Goal: Information Seeking & Learning: Learn about a topic

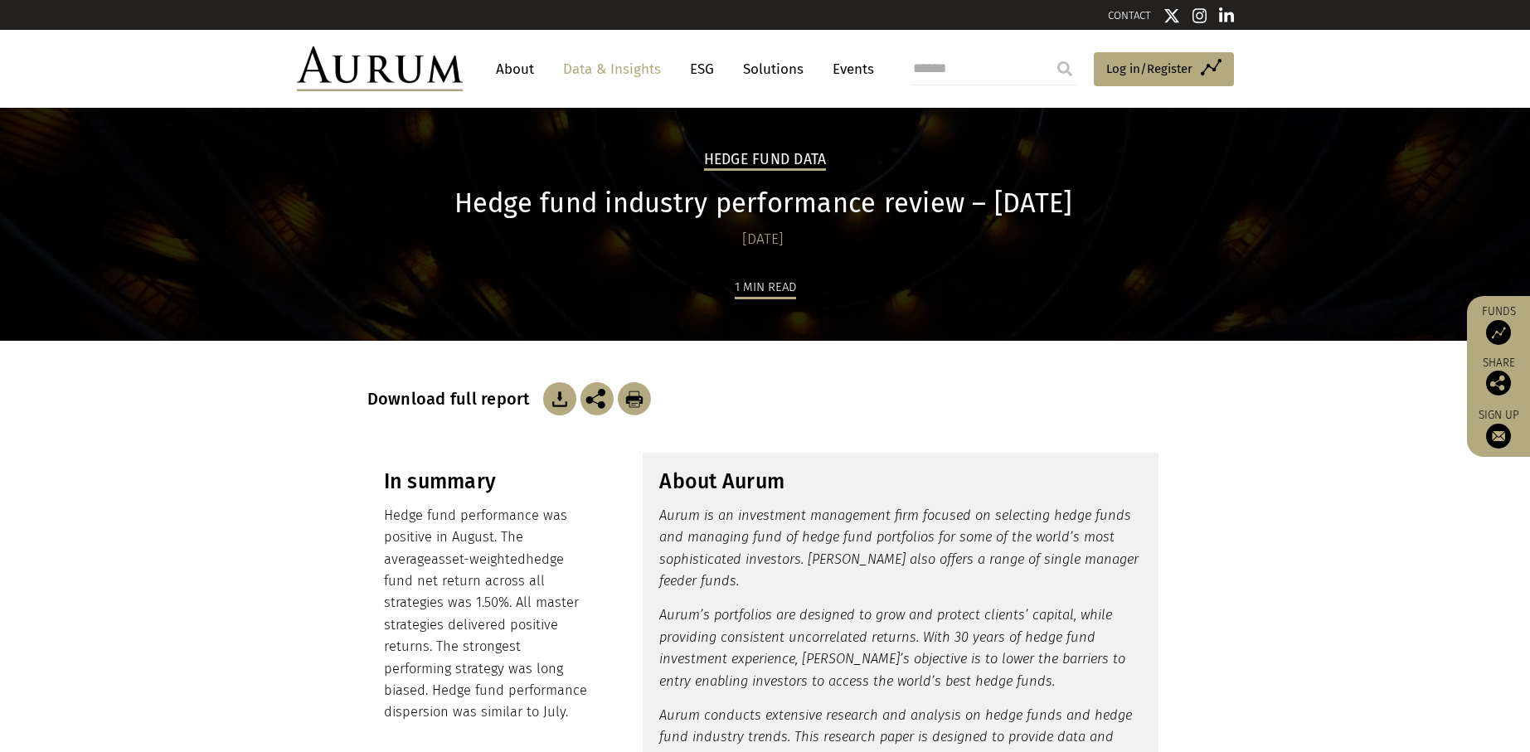
click at [630, 68] on link "Data & Insights" at bounding box center [612, 69] width 114 height 31
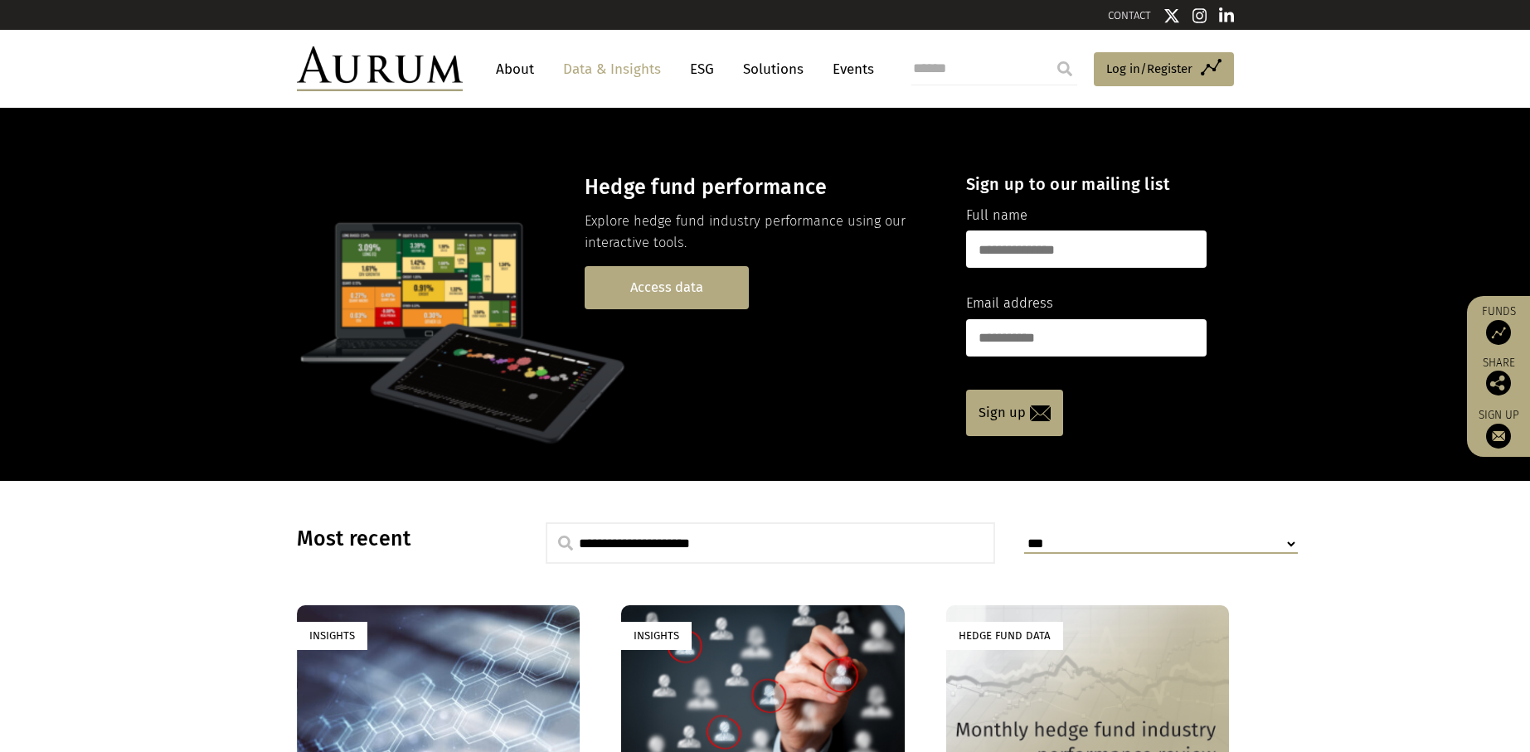
click at [644, 285] on link "Access data" at bounding box center [666, 287] width 164 height 42
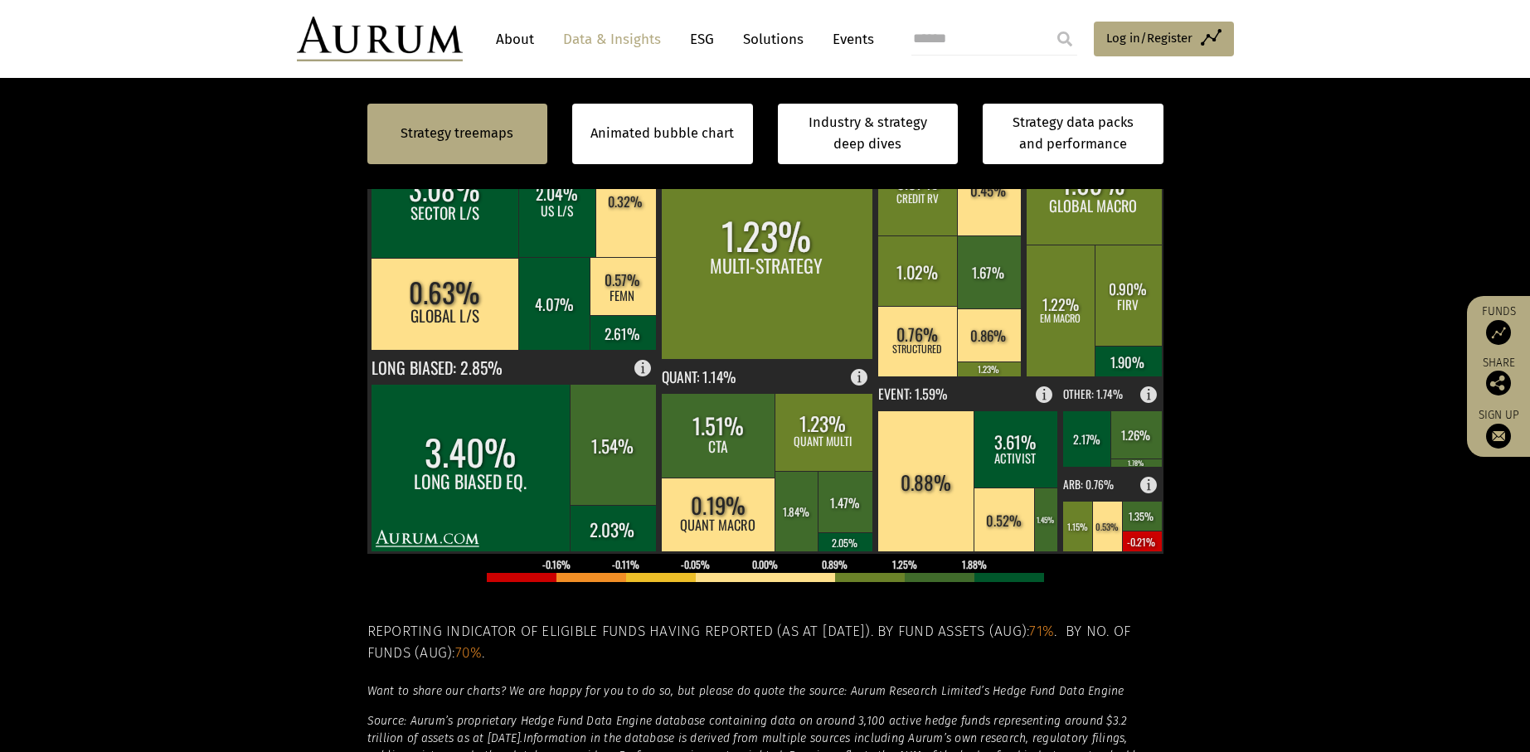
scroll to position [497, 0]
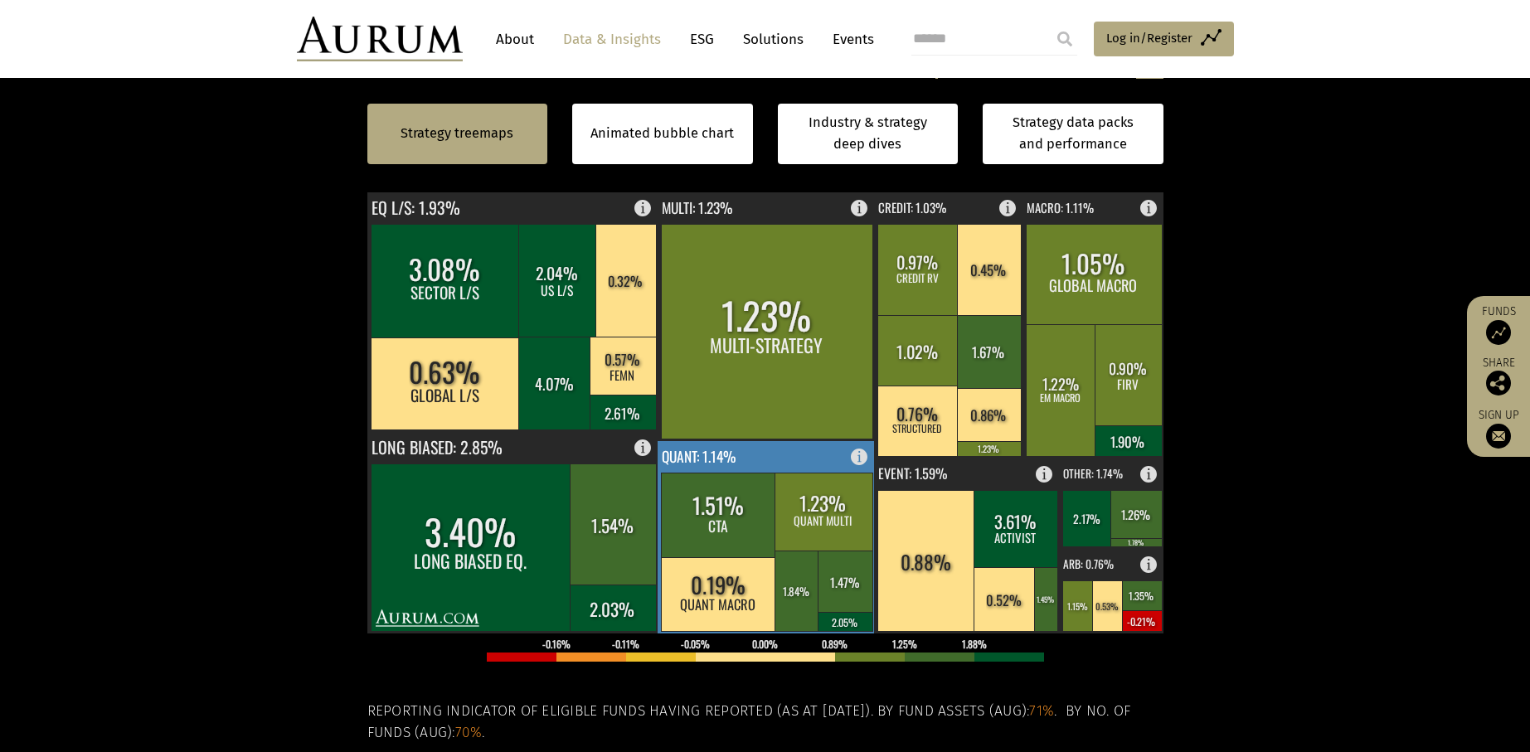
click at [769, 453] on rect at bounding box center [766, 537] width 218 height 192
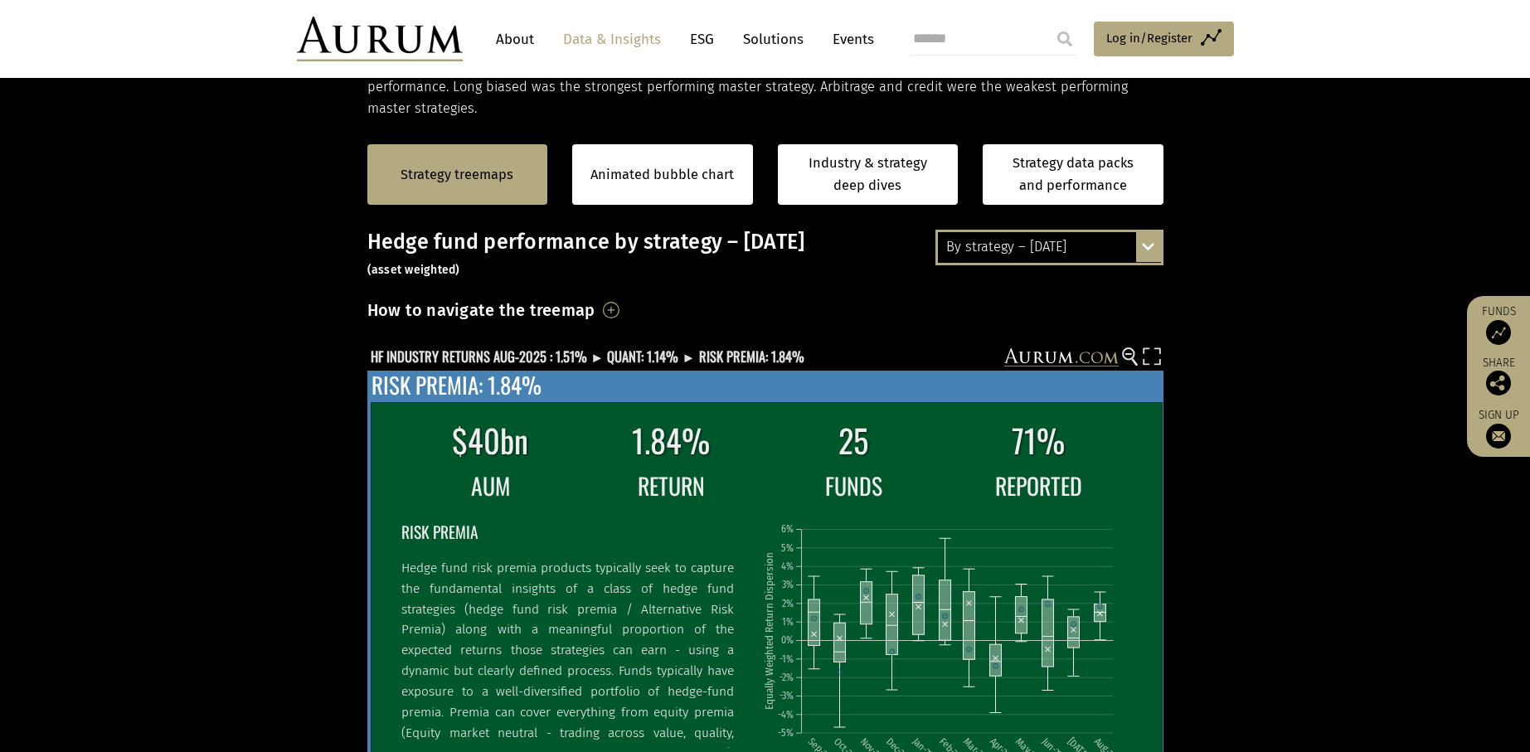
scroll to position [332, 0]
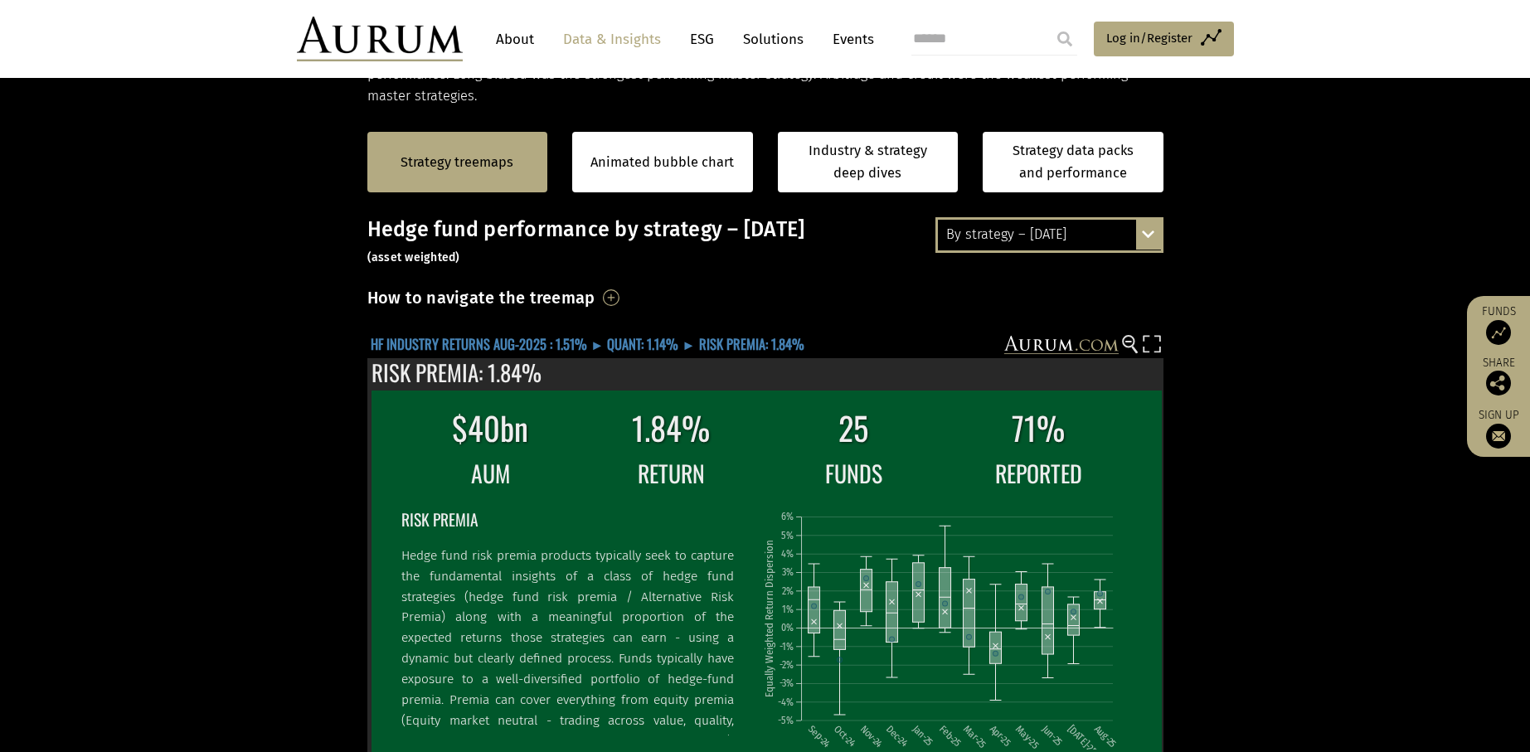
click at [634, 338] on text "HF INDUSTRY RETURNS AUG-2025 : 1.51% ► QUANT: 1.14% ► RISK PREMIA: 1.84%" at bounding box center [588, 343] width 434 height 21
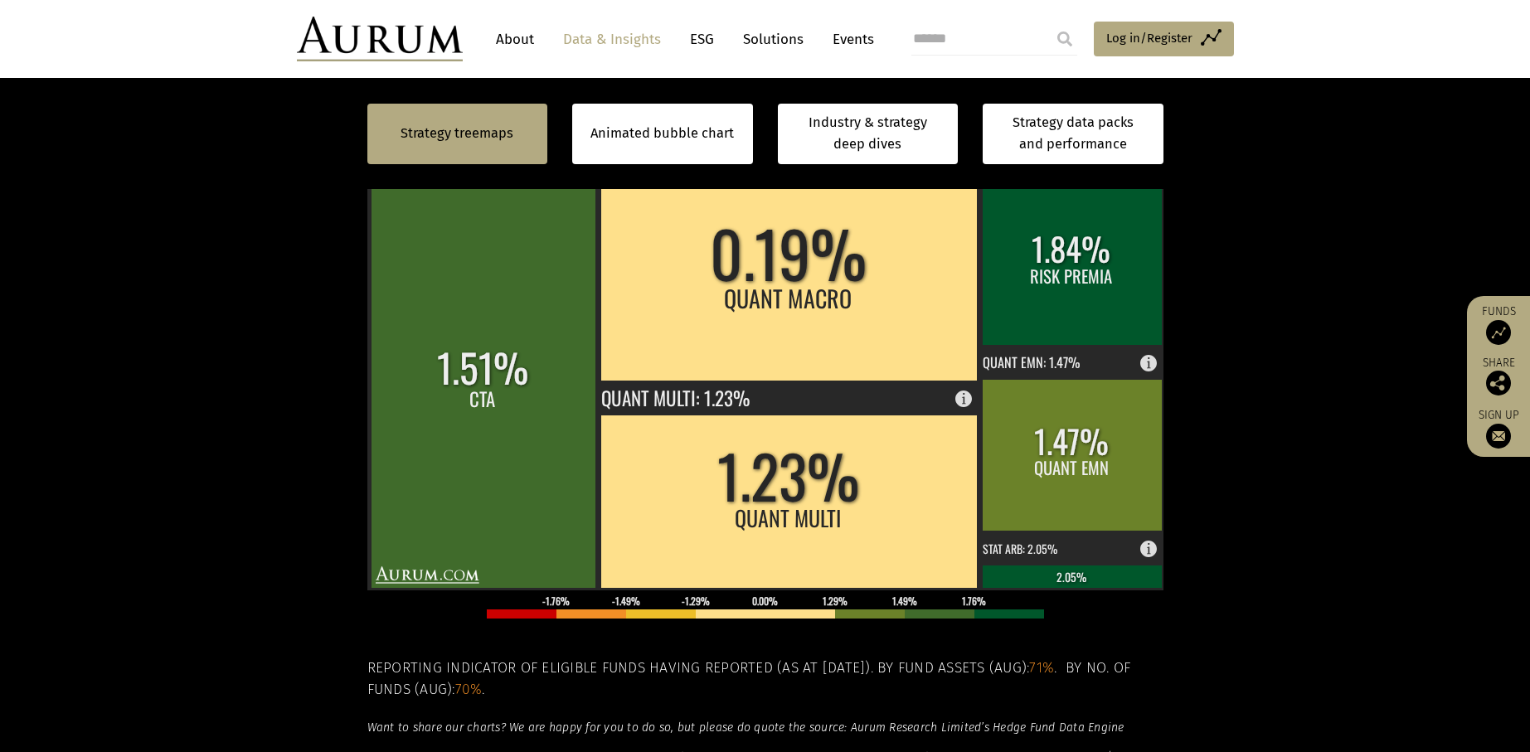
scroll to position [497, 0]
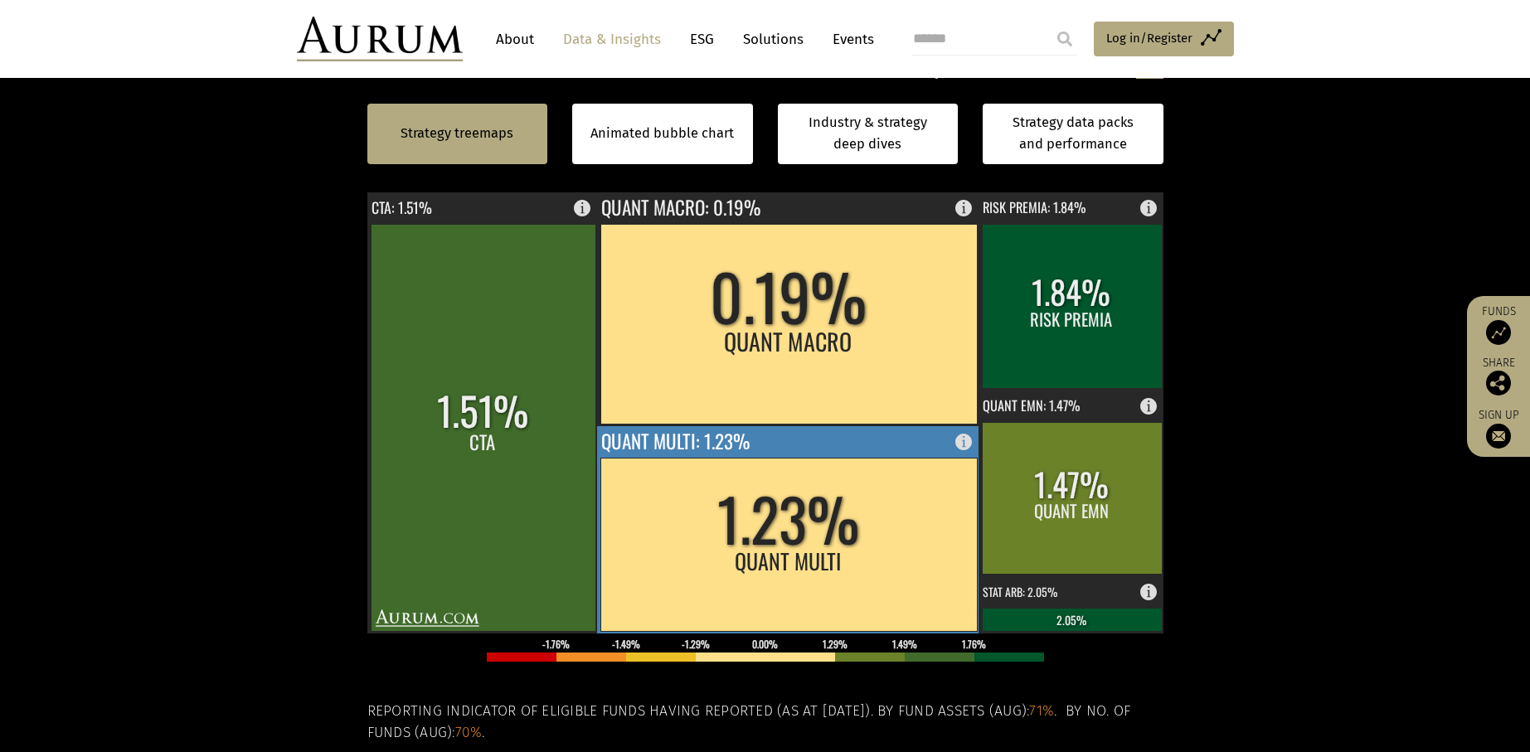
click at [863, 439] on rect at bounding box center [788, 529] width 383 height 207
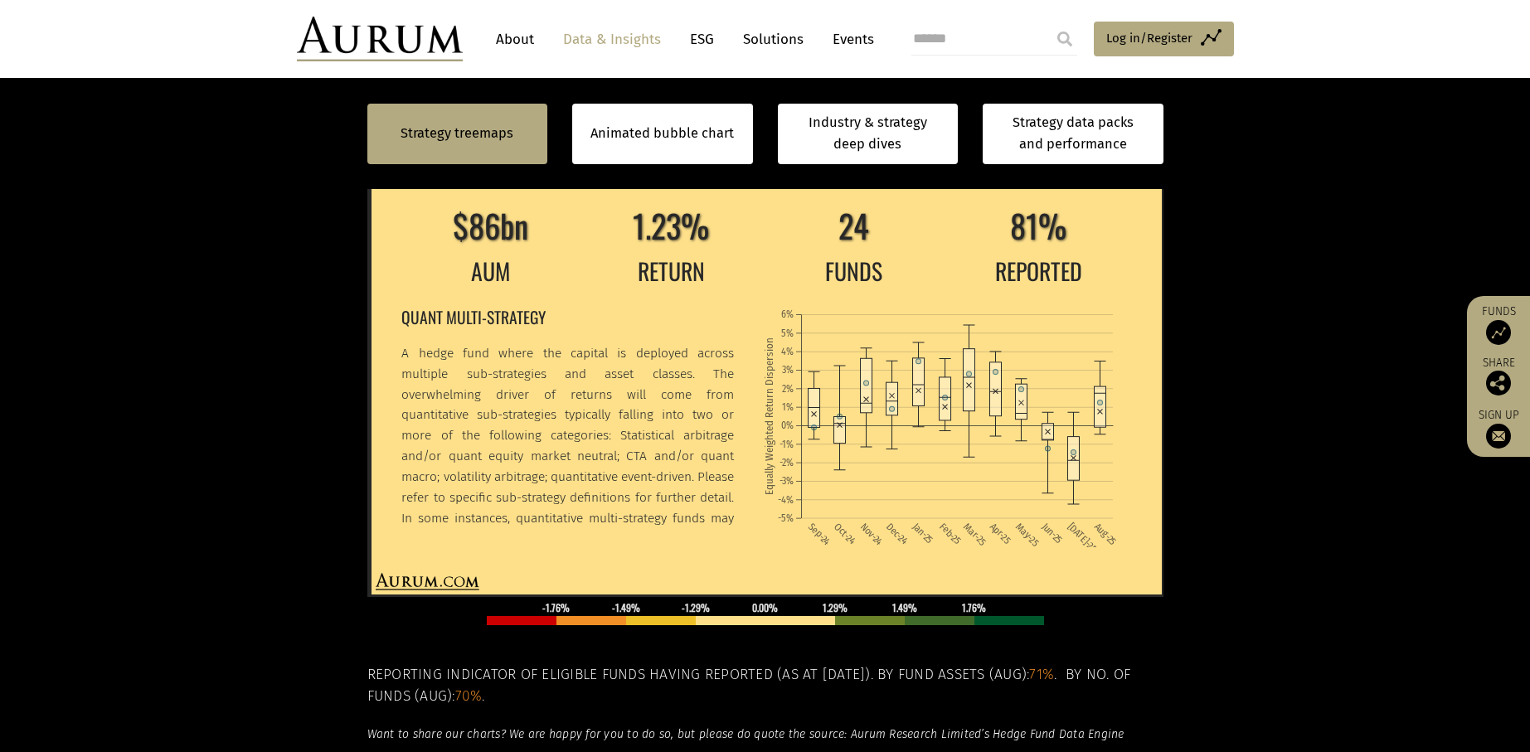
scroll to position [580, 0]
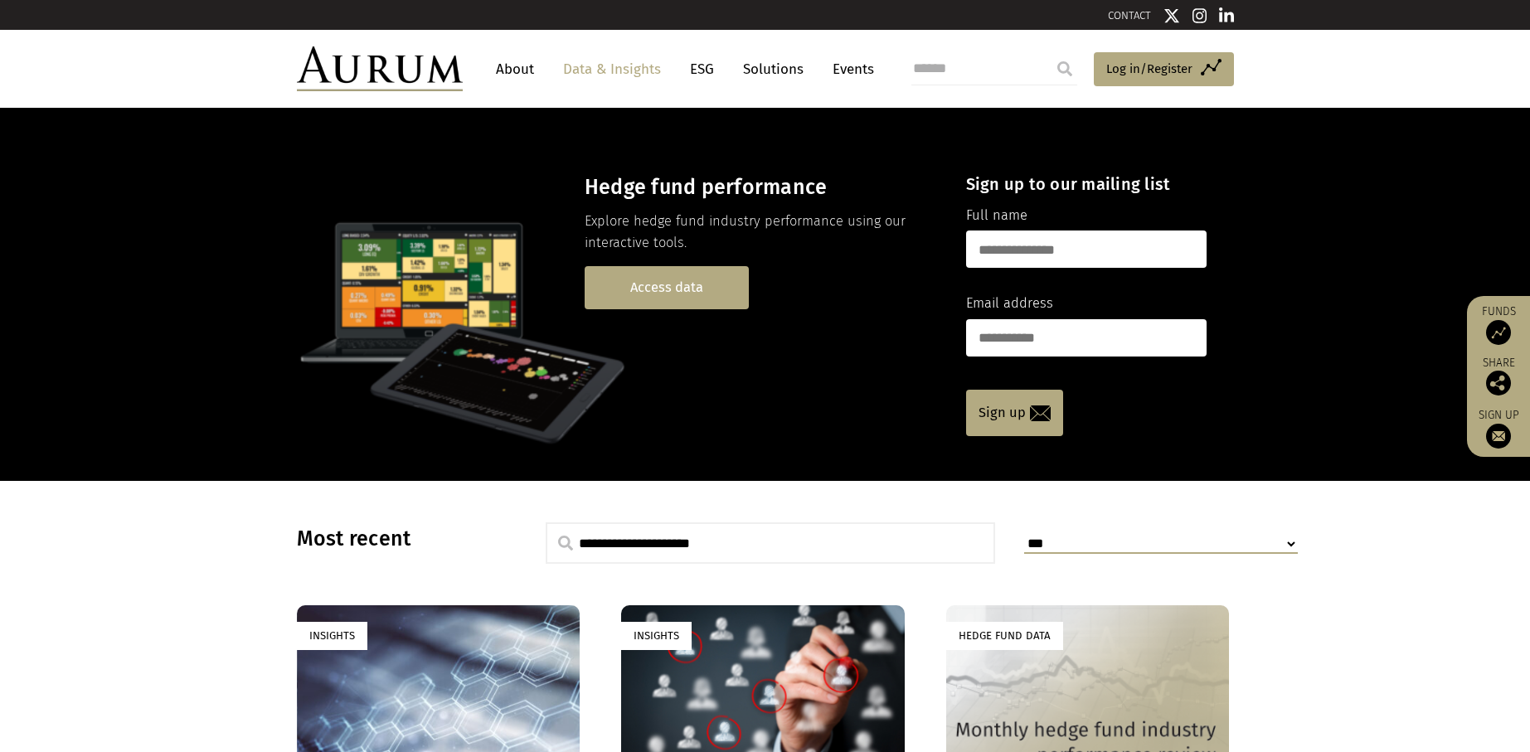
click at [651, 269] on link "Access data" at bounding box center [666, 287] width 164 height 42
